Goal: Information Seeking & Learning: Check status

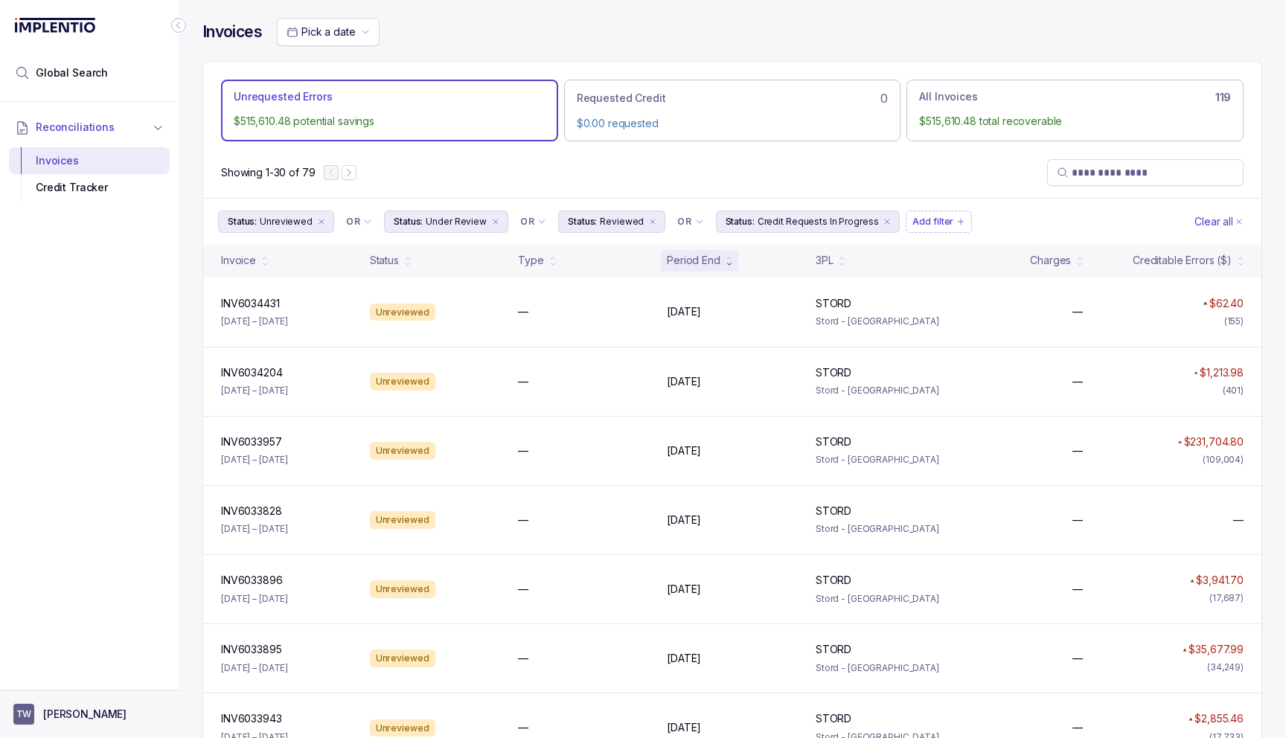
click at [84, 707] on p "[PERSON_NAME]" at bounding box center [84, 714] width 83 height 15
click at [73, 482] on div "Reconciliations Invoices Credit Tracker" at bounding box center [89, 391] width 179 height 579
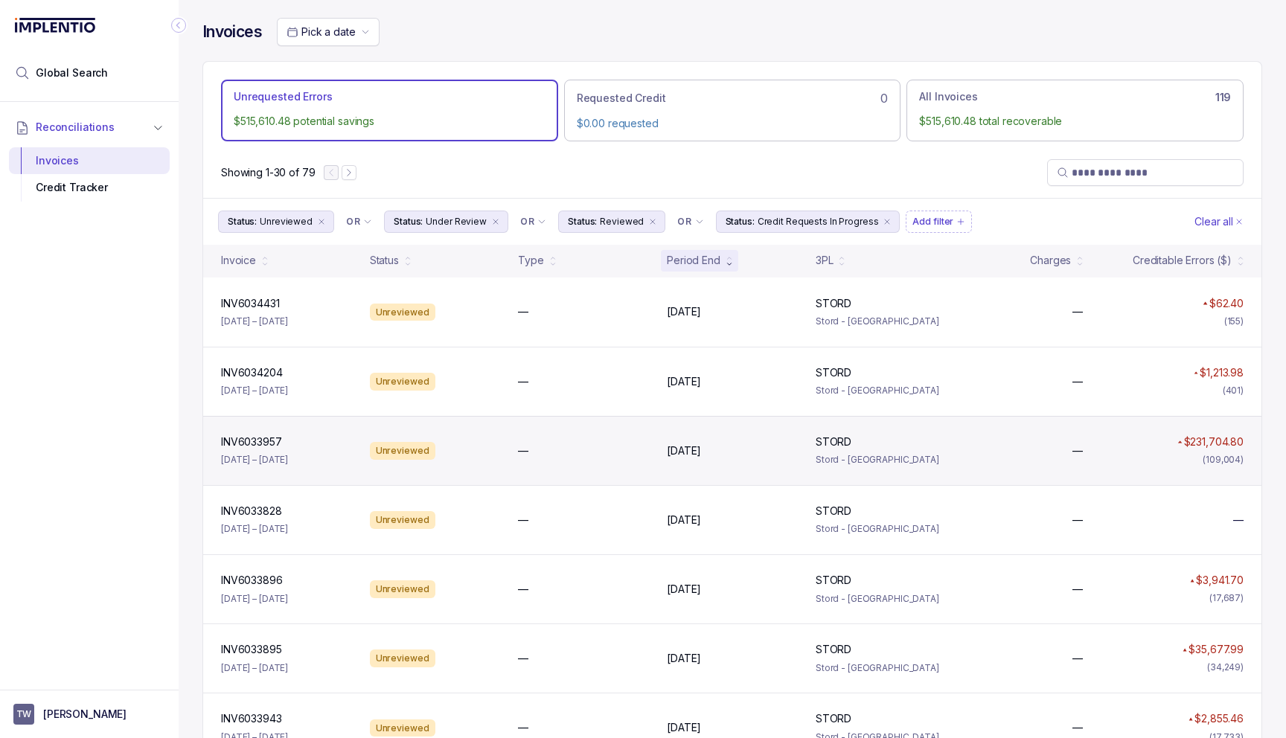
click at [586, 458] on div "—" at bounding box center [583, 451] width 131 height 15
click at [595, 455] on div "—" at bounding box center [583, 451] width 131 height 15
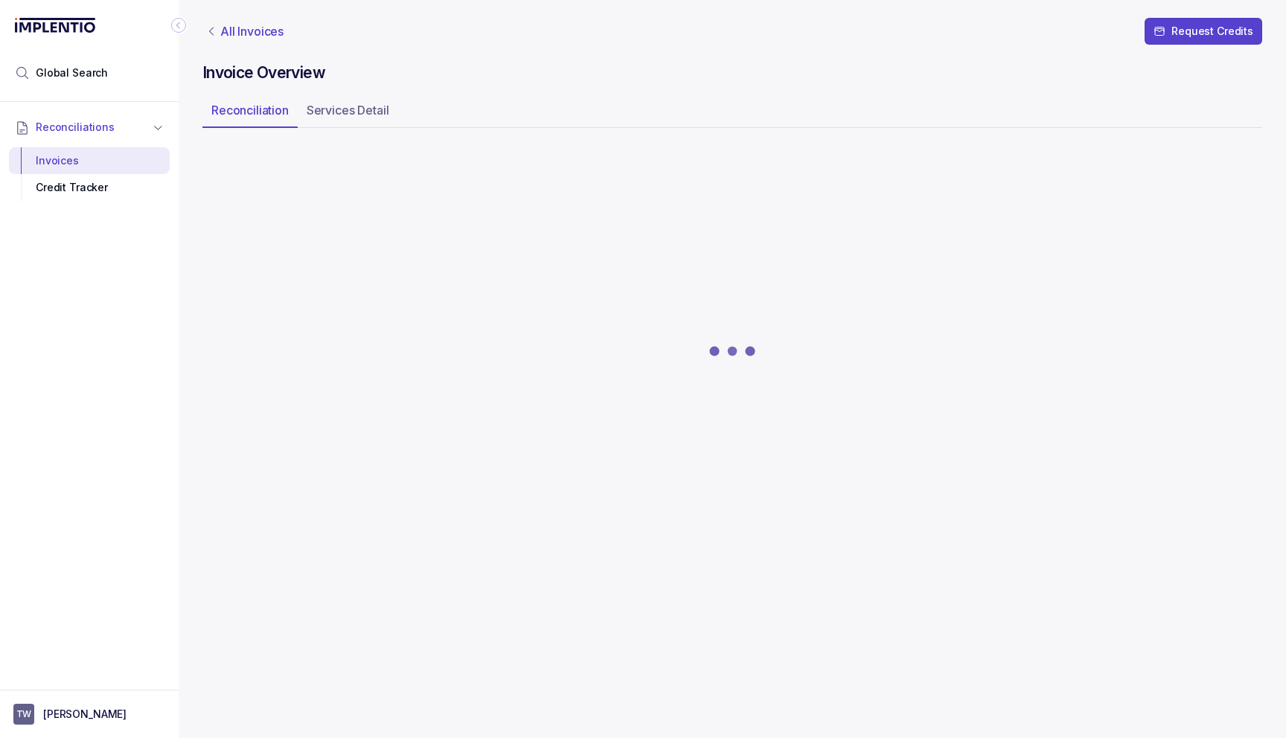
click at [266, 34] on p "All Invoices" at bounding box center [251, 31] width 63 height 15
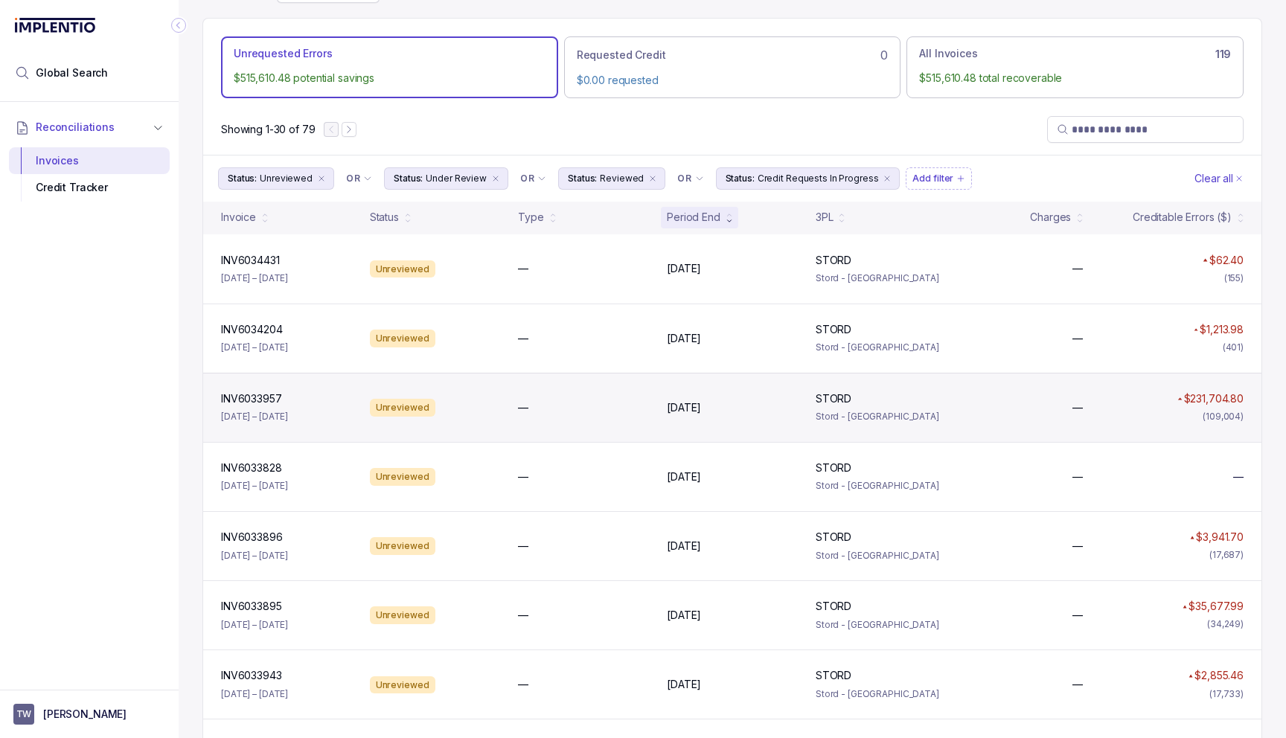
scroll to position [46, 0]
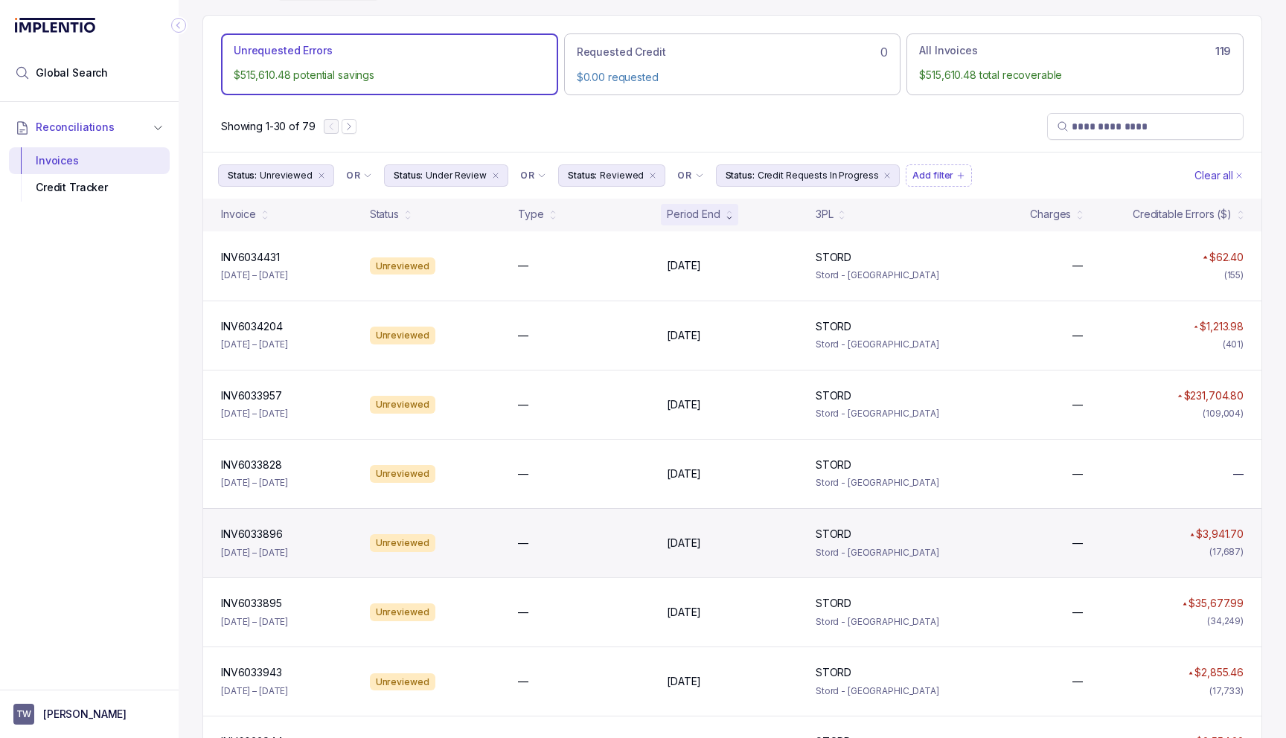
click at [508, 558] on div "INV6033896 INV6033896 [DATE] – [DATE] Unreviewed — [DATE] [DATE] STORD STORD St…" at bounding box center [732, 542] width 1058 height 69
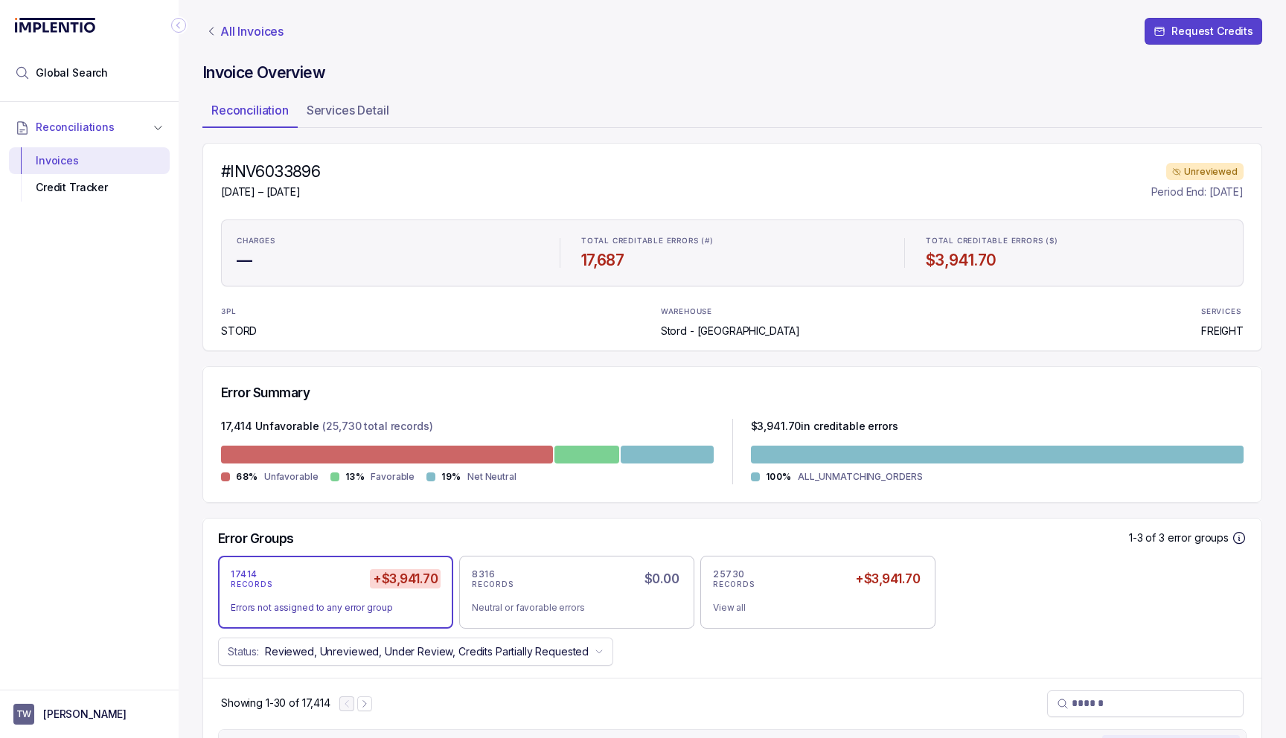
click at [258, 35] on p "All Invoices" at bounding box center [251, 31] width 63 height 15
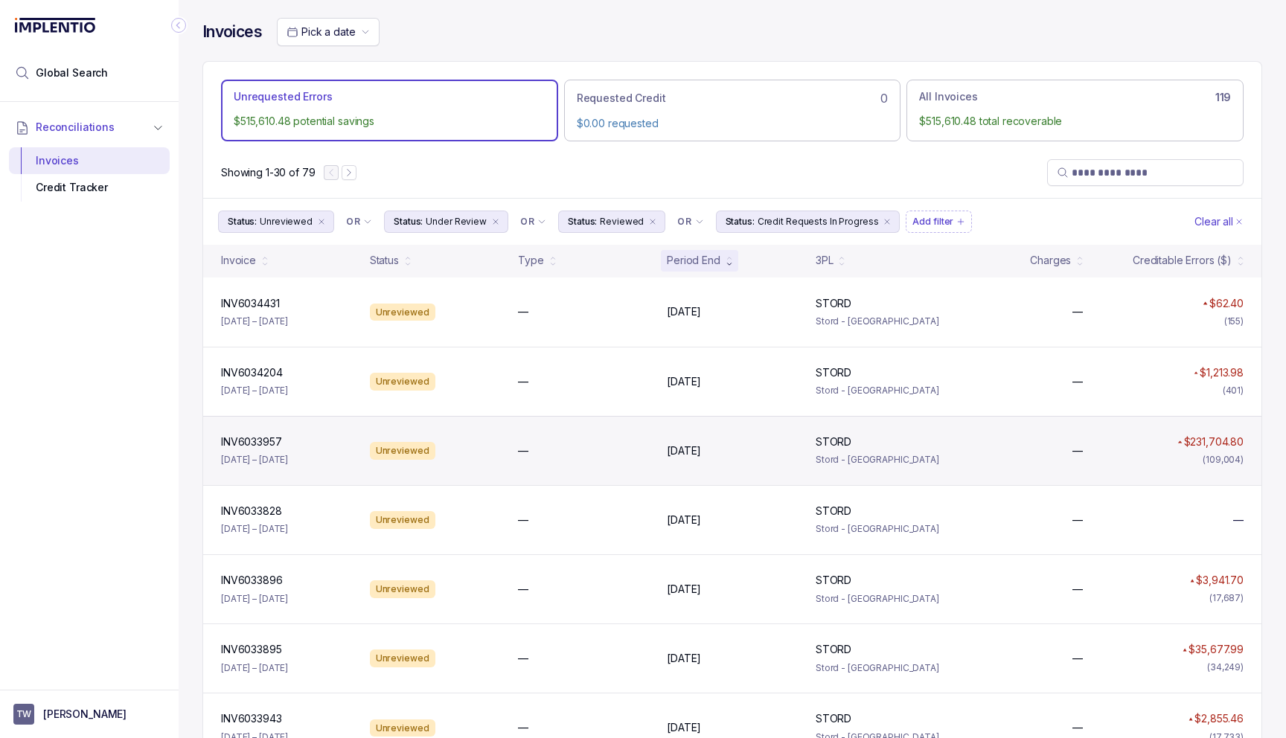
click at [517, 455] on div "—" at bounding box center [583, 451] width 143 height 15
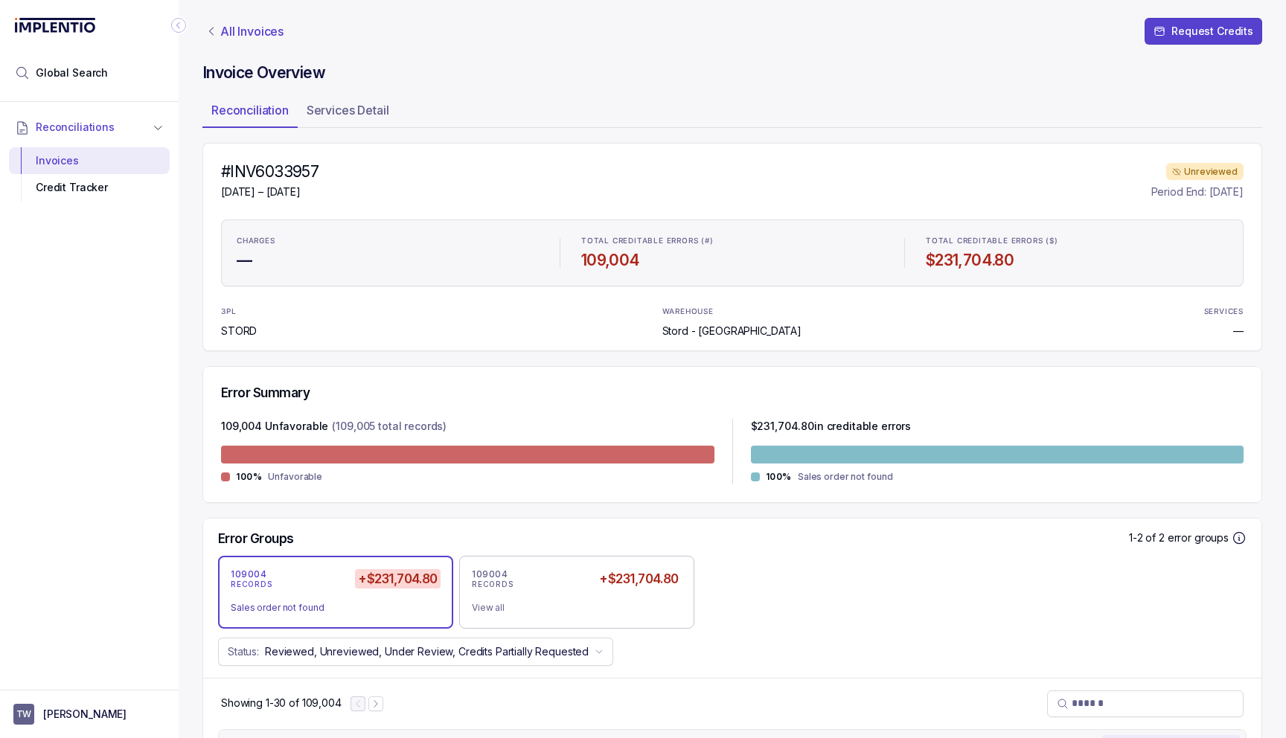
click at [257, 26] on p "All Invoices" at bounding box center [251, 31] width 63 height 15
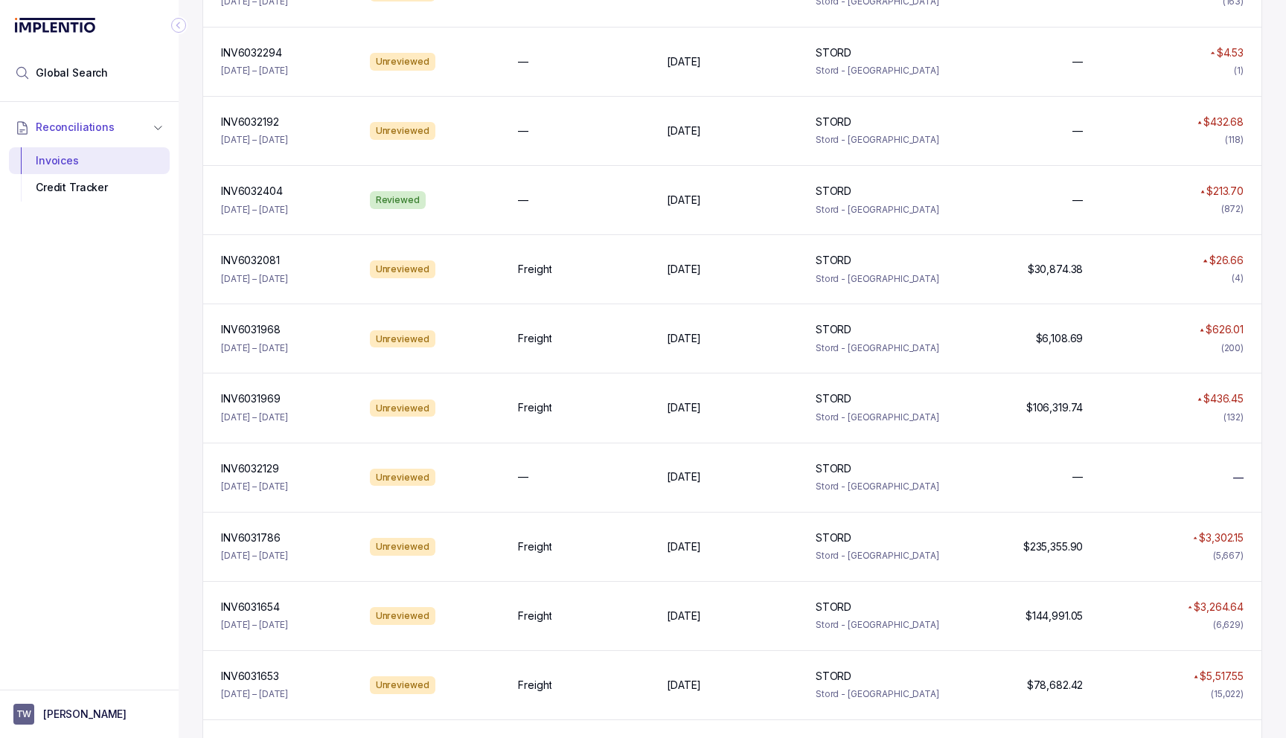
scroll to position [1497, 0]
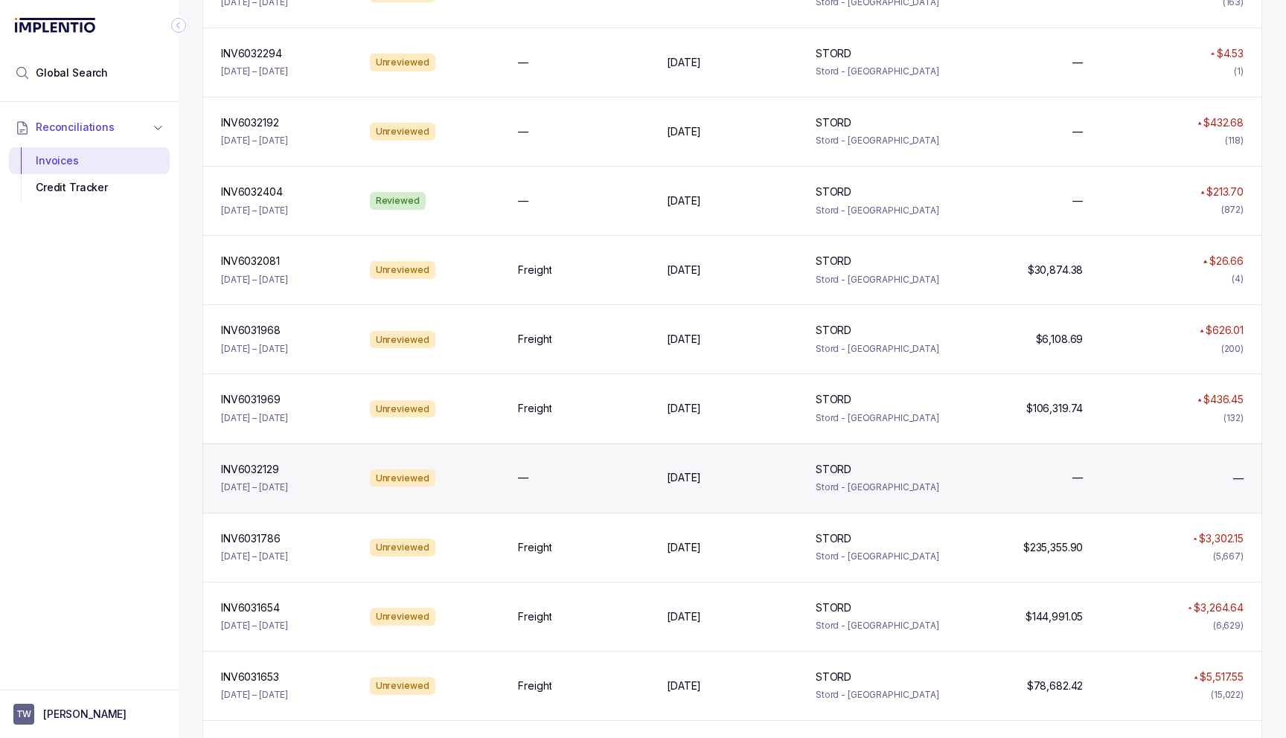
click at [486, 490] on div "INV6032129 INV6032129 [DATE] – [DATE] Unreviewed — [DATE] [DATE] STORD STORD St…" at bounding box center [732, 478] width 1058 height 69
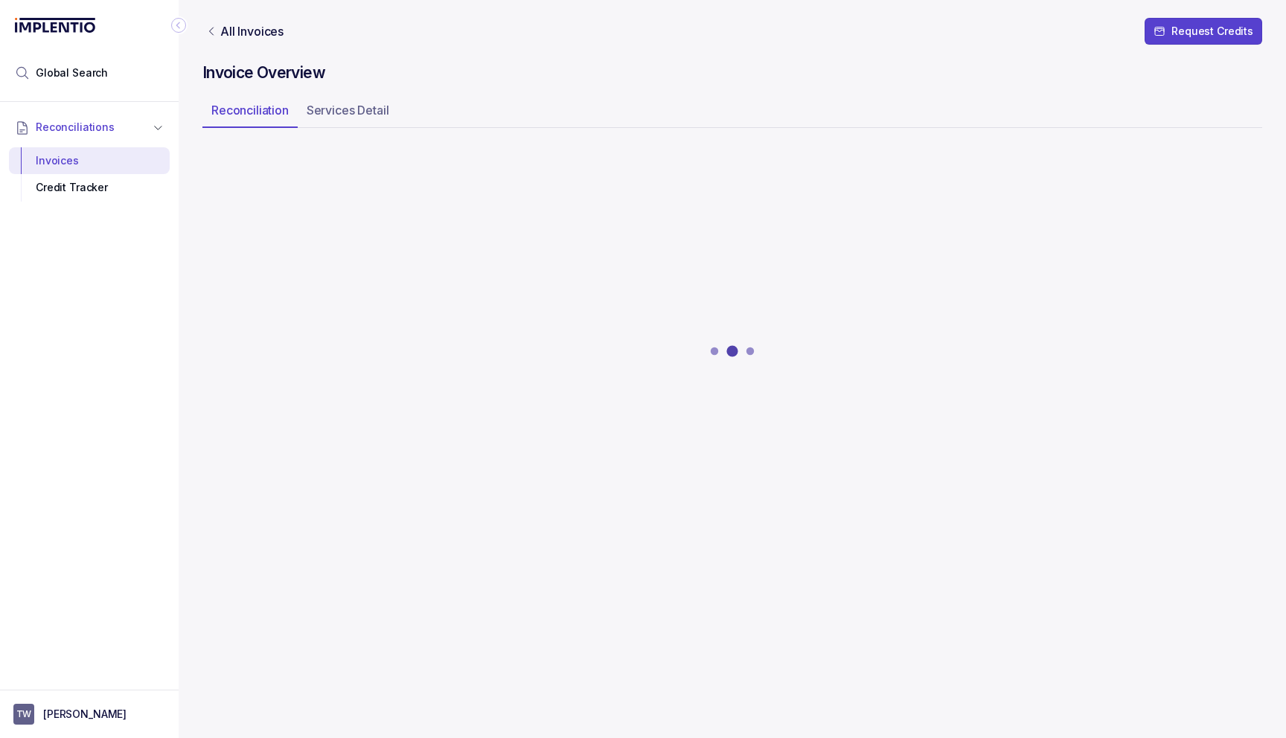
click at [528, 74] on h4 "Invoice Overview" at bounding box center [732, 73] width 1060 height 21
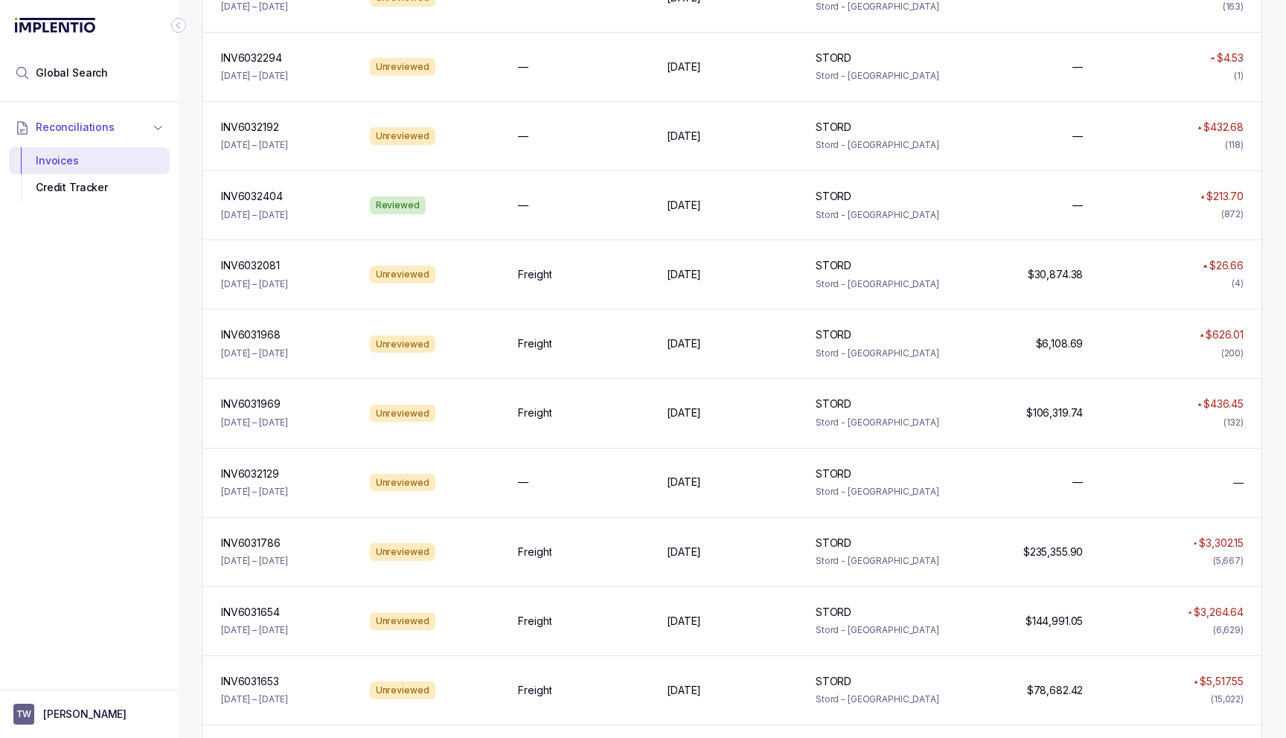
scroll to position [1637, 0]
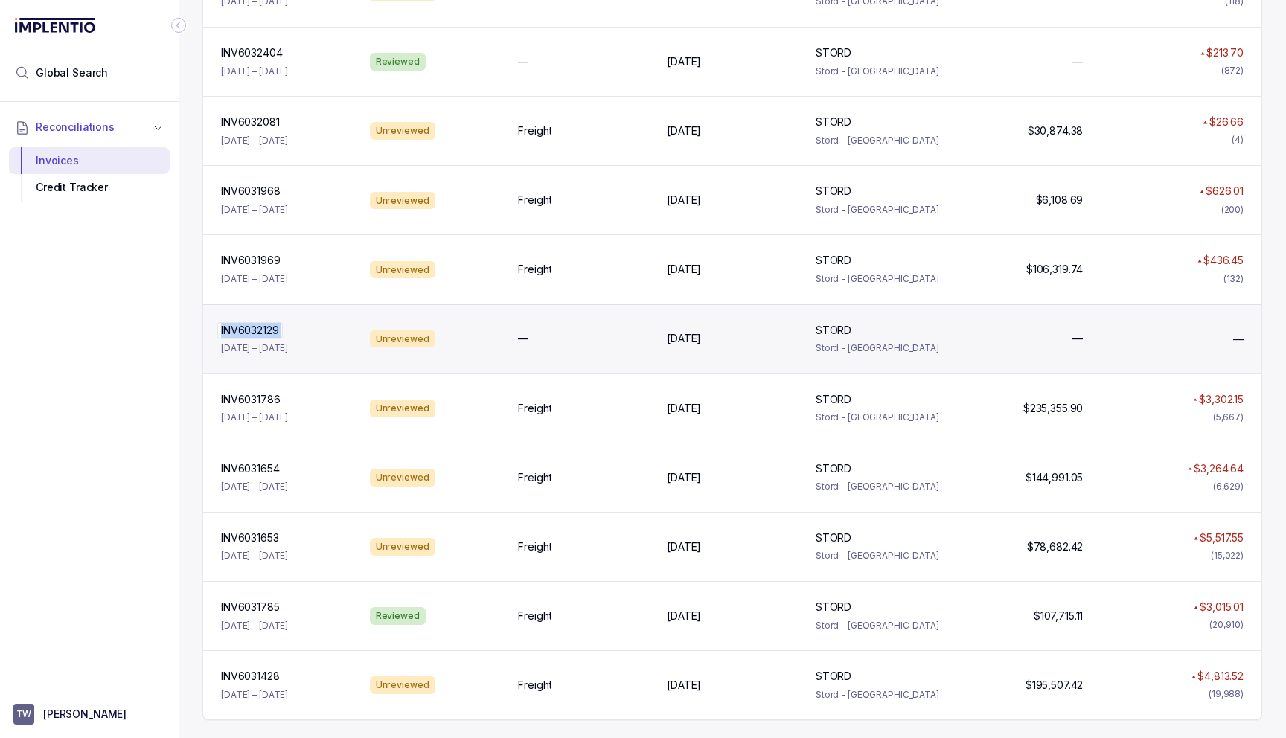
drag, startPoint x: 279, startPoint y: 333, endPoint x: 222, endPoint y: 336, distance: 57.4
click at [222, 336] on p "INV6032129" at bounding box center [249, 330] width 65 height 16
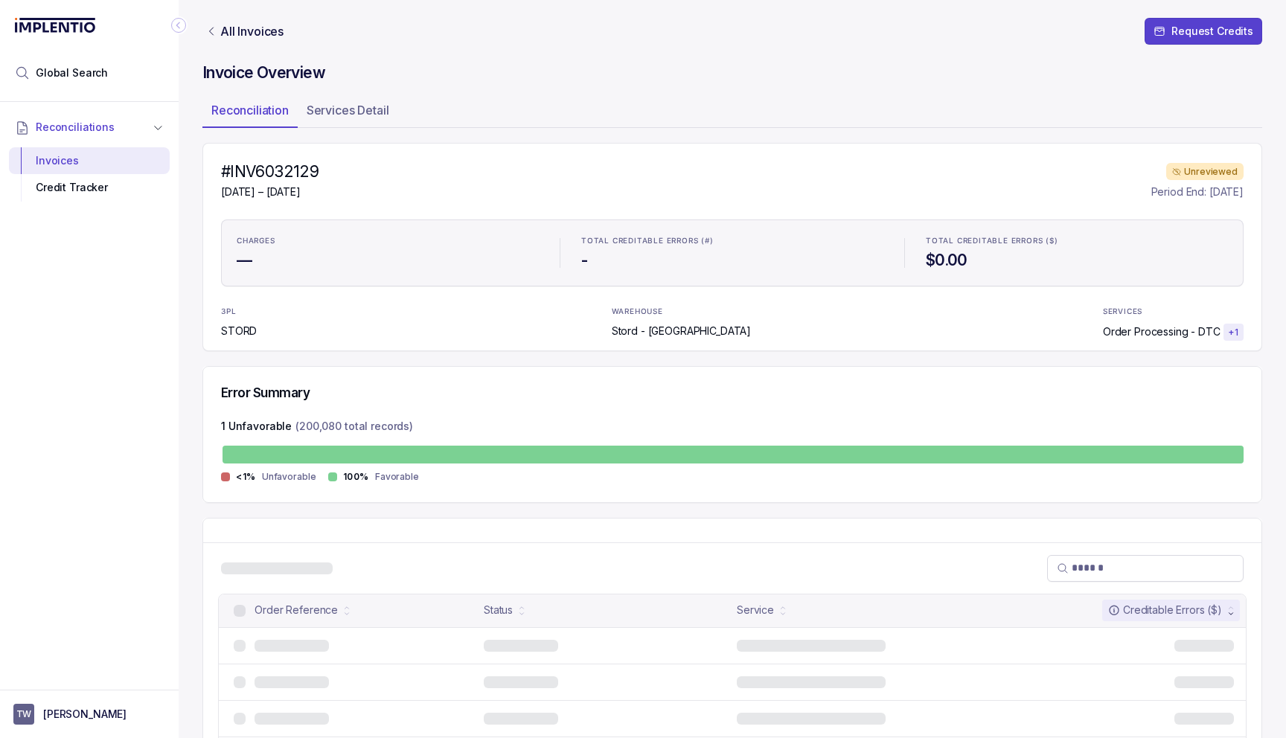
click at [281, 165] on h4 "#INV6032129" at bounding box center [270, 172] width 98 height 21
copy h4 "INV6032129"
click at [264, 37] on p "All Invoices" at bounding box center [251, 31] width 63 height 15
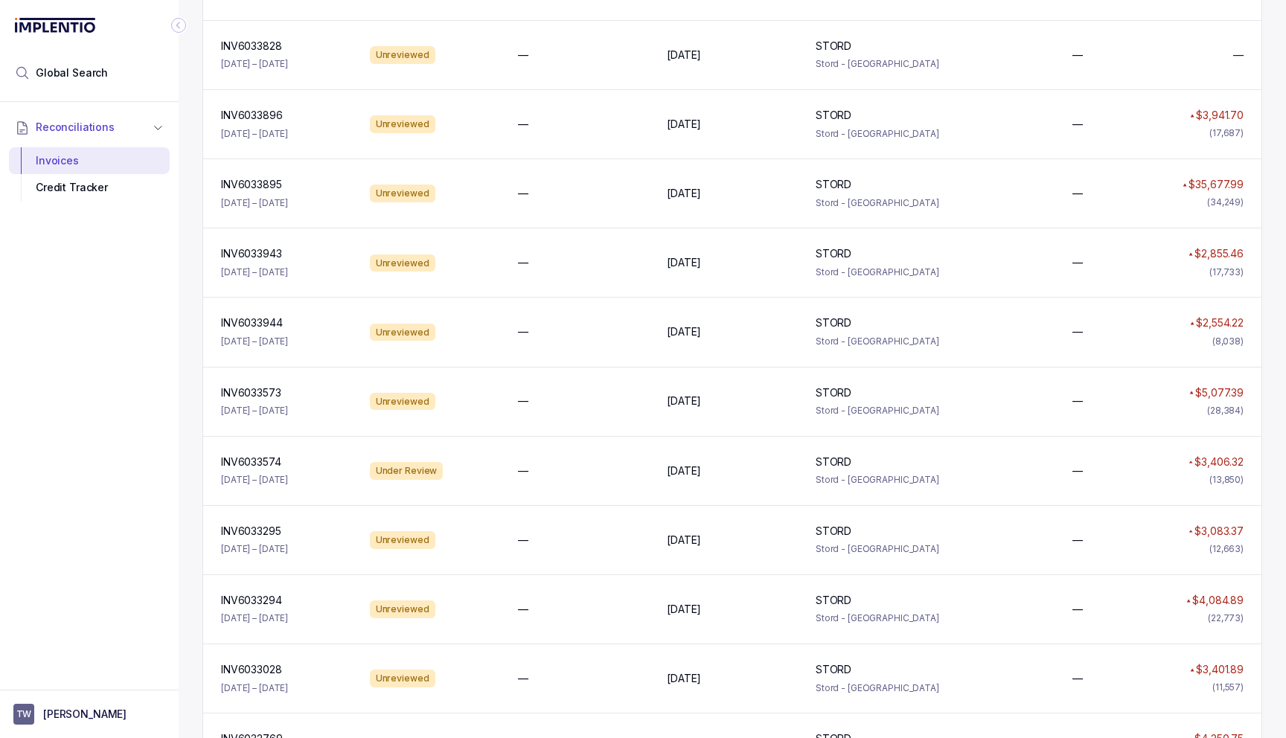
scroll to position [467, 0]
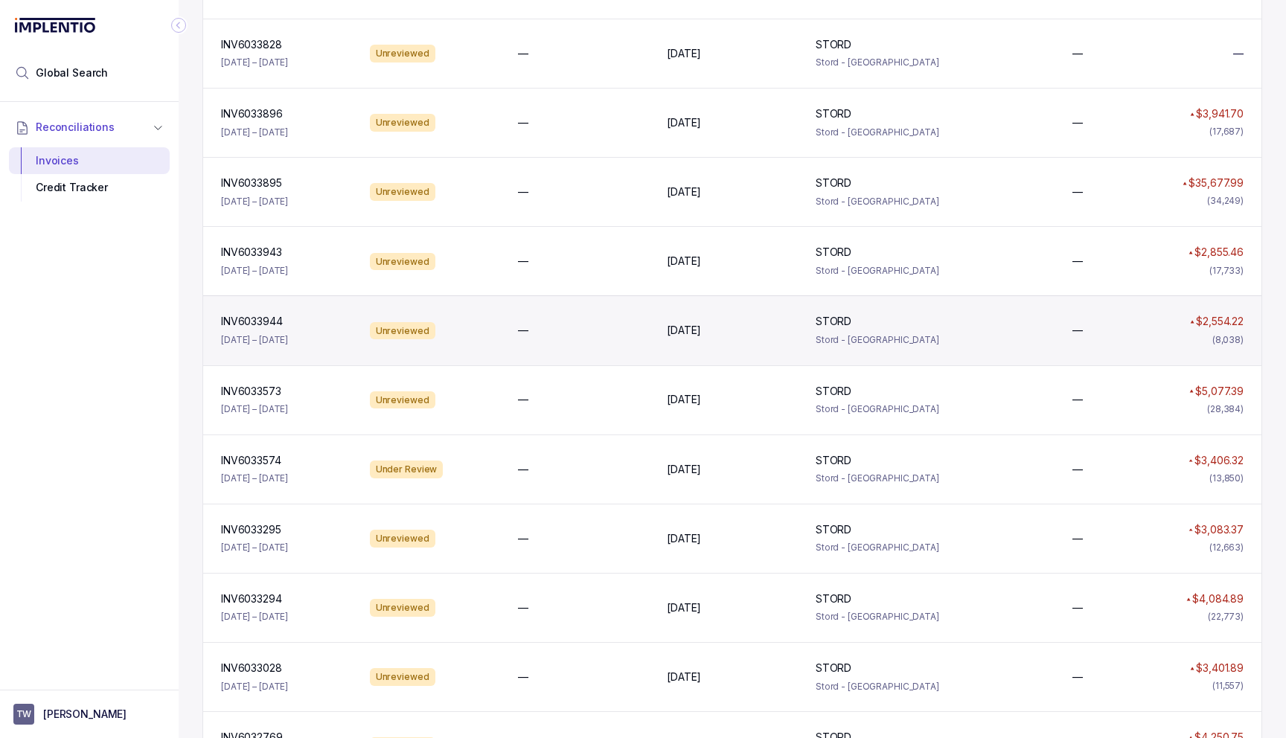
click at [930, 336] on p "Stord - [GEOGRAPHIC_DATA]" at bounding box center [881, 340] width 131 height 15
